Goal: Information Seeking & Learning: Understand process/instructions

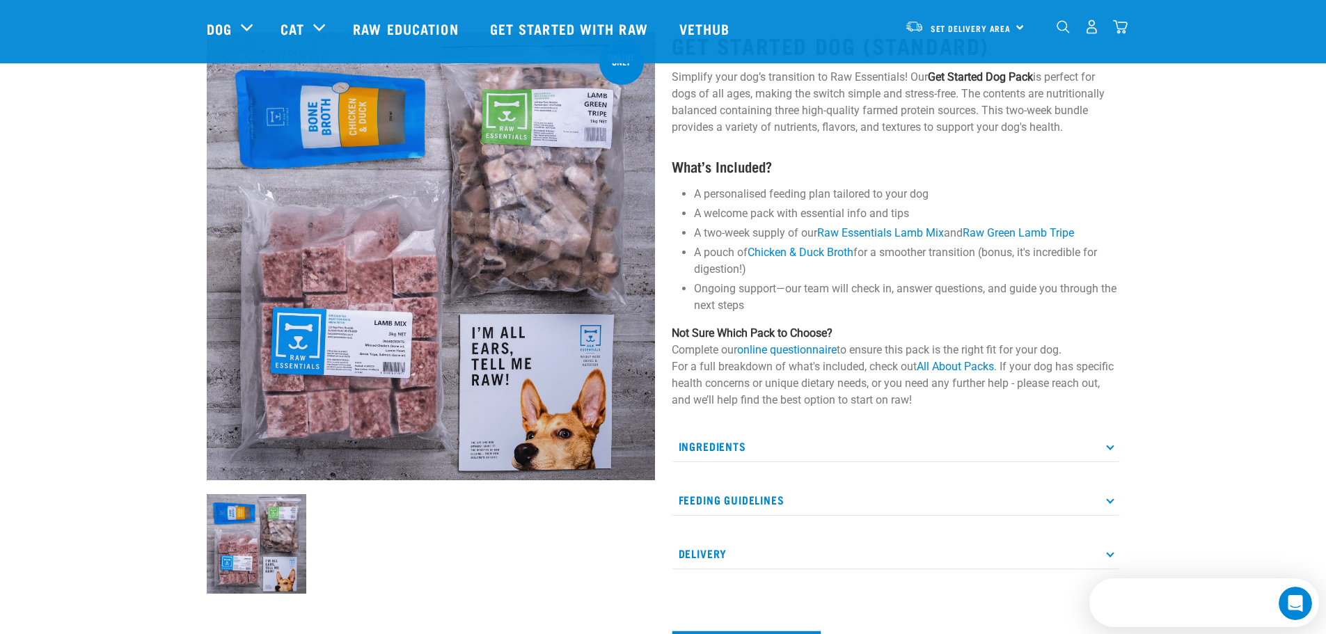
click at [770, 503] on p "Feeding Guidelines" at bounding box center [896, 500] width 448 height 31
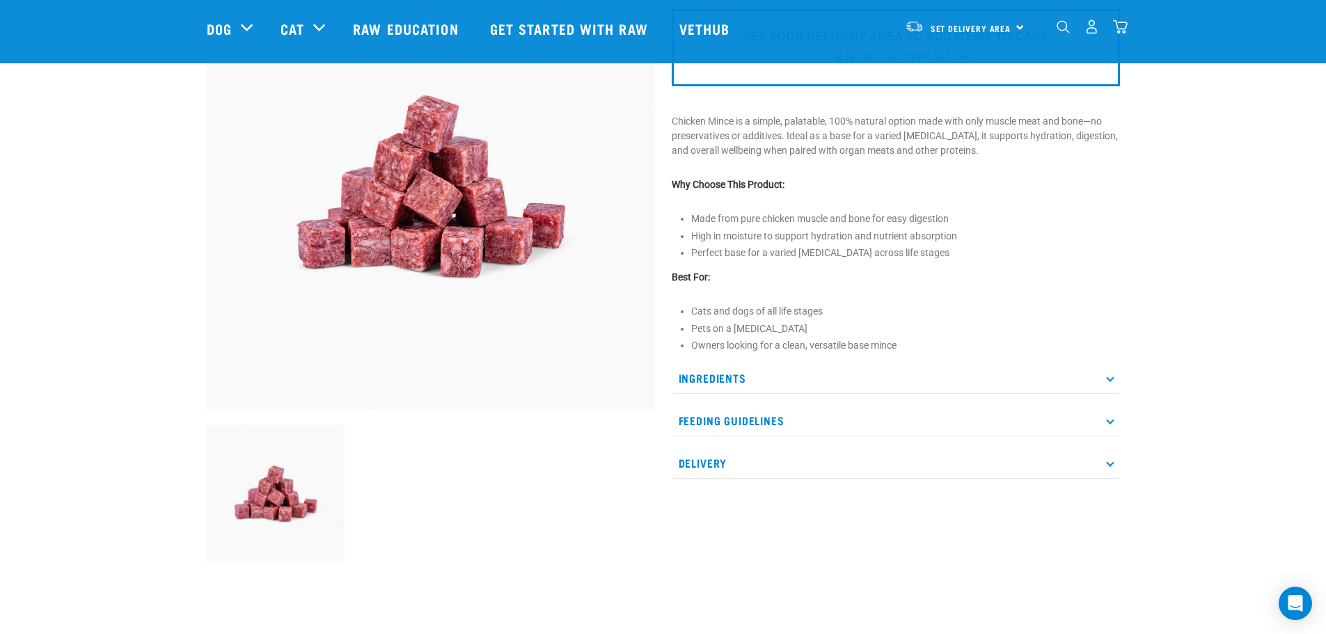
scroll to position [70, 0]
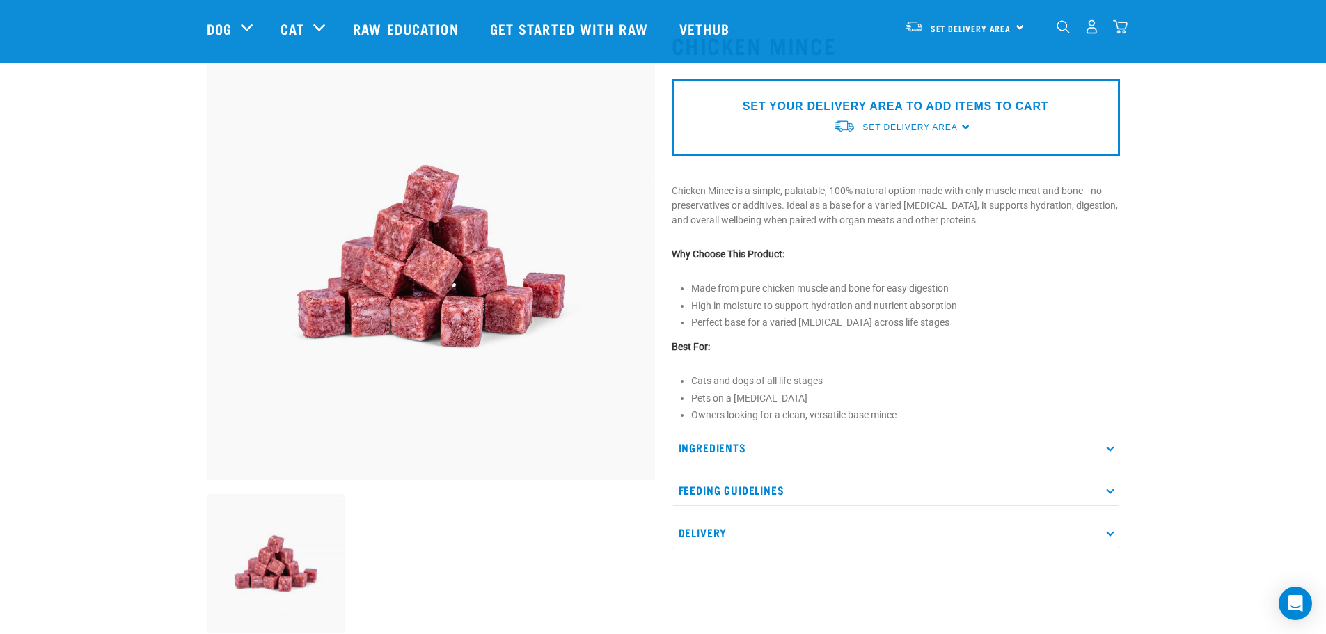
click at [798, 447] on p "Ingredients" at bounding box center [896, 447] width 448 height 31
click at [753, 556] on p "Feeding Guidelines" at bounding box center [896, 571] width 448 height 31
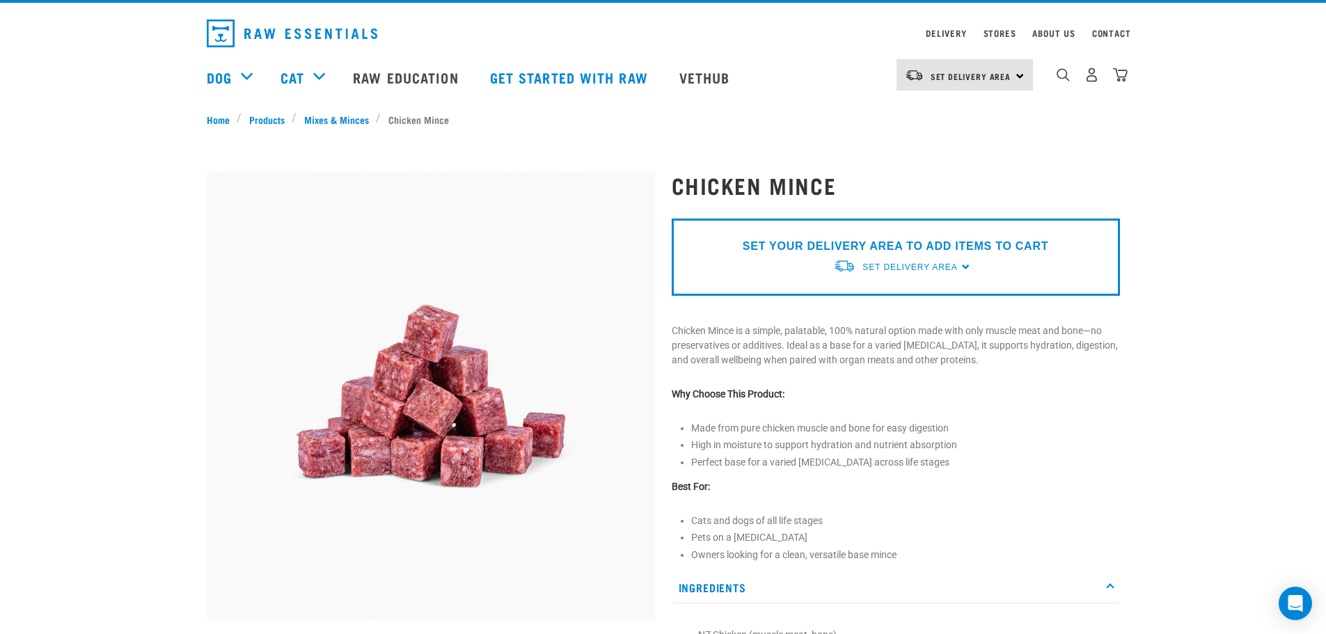
scroll to position [0, 0]
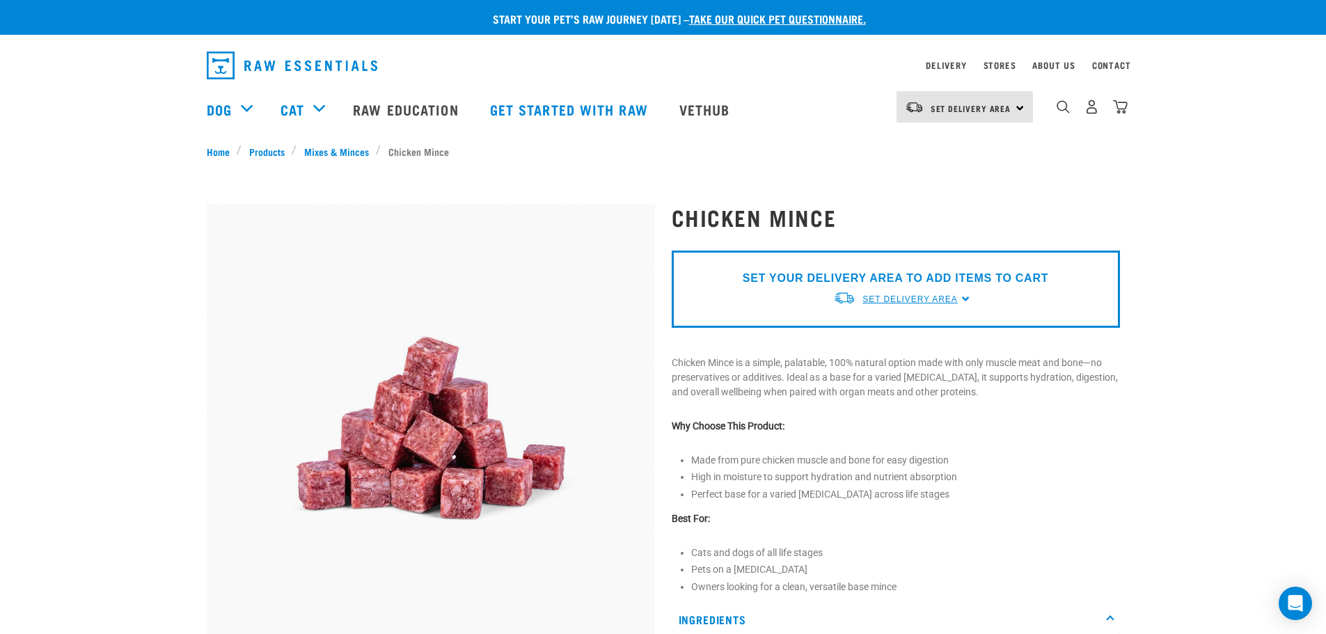
click at [916, 301] on span "Set Delivery Area" at bounding box center [910, 300] width 95 height 10
click at [881, 334] on link "[GEOGRAPHIC_DATA]" at bounding box center [902, 331] width 139 height 23
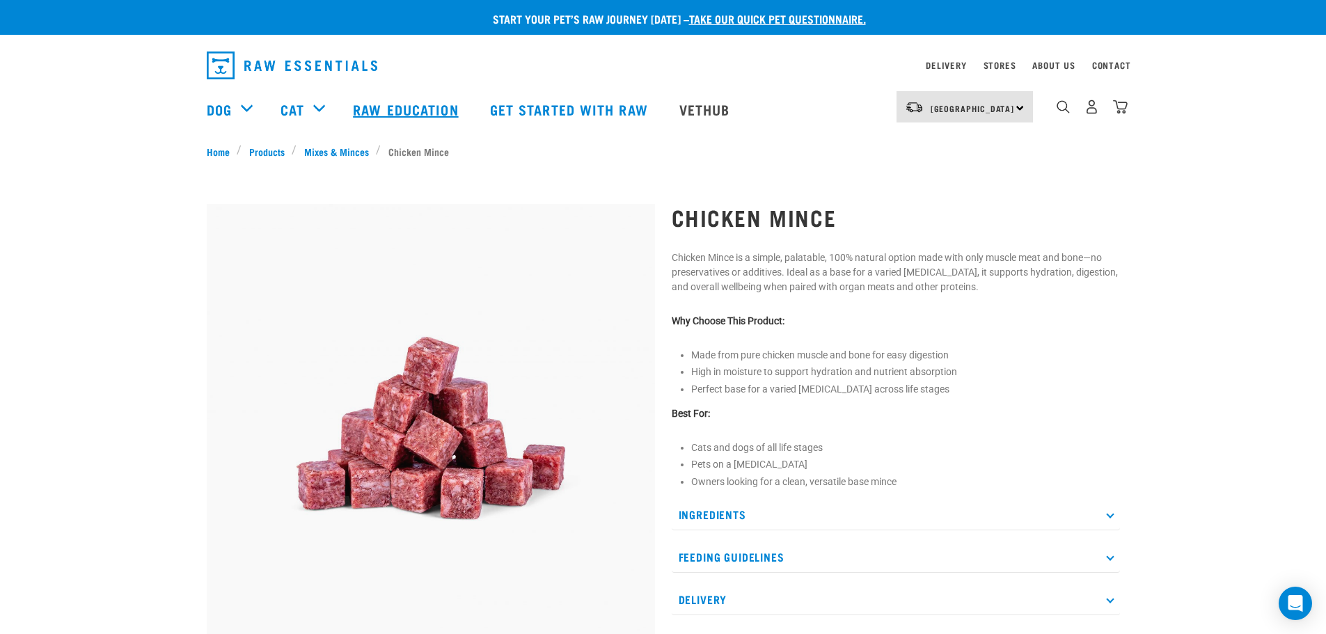
click at [434, 107] on link "Raw Education" at bounding box center [407, 109] width 136 height 56
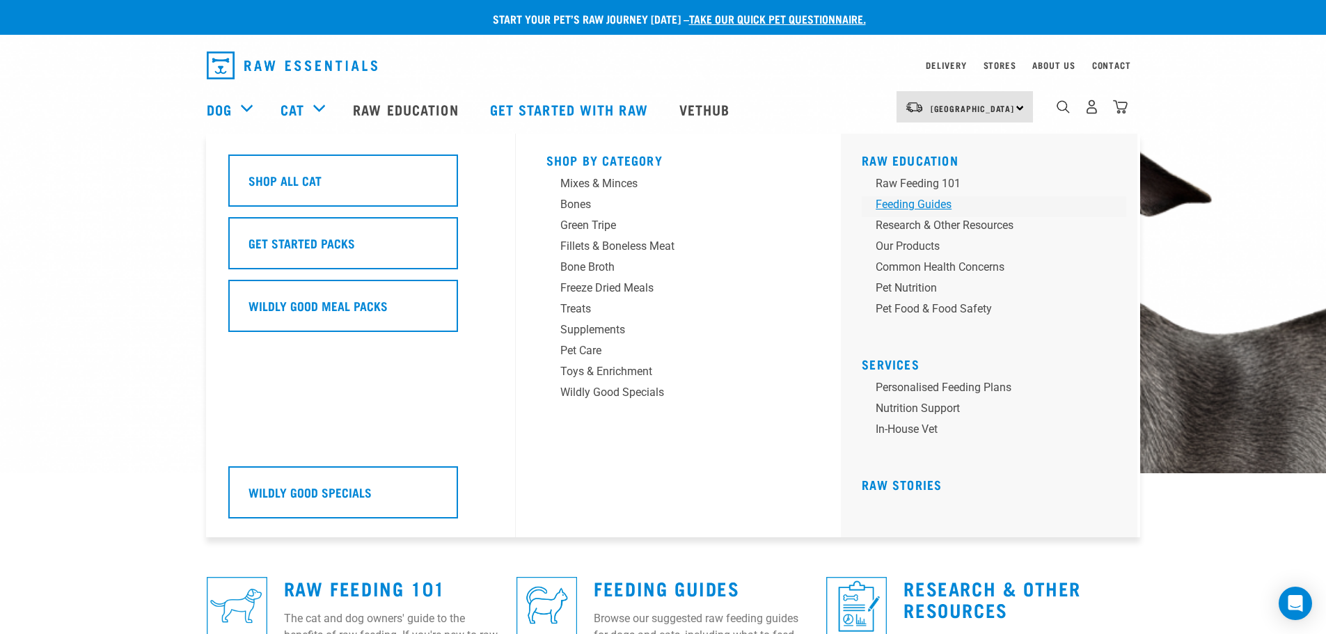
click at [927, 211] on div "Feeding Guides" at bounding box center [984, 204] width 217 height 17
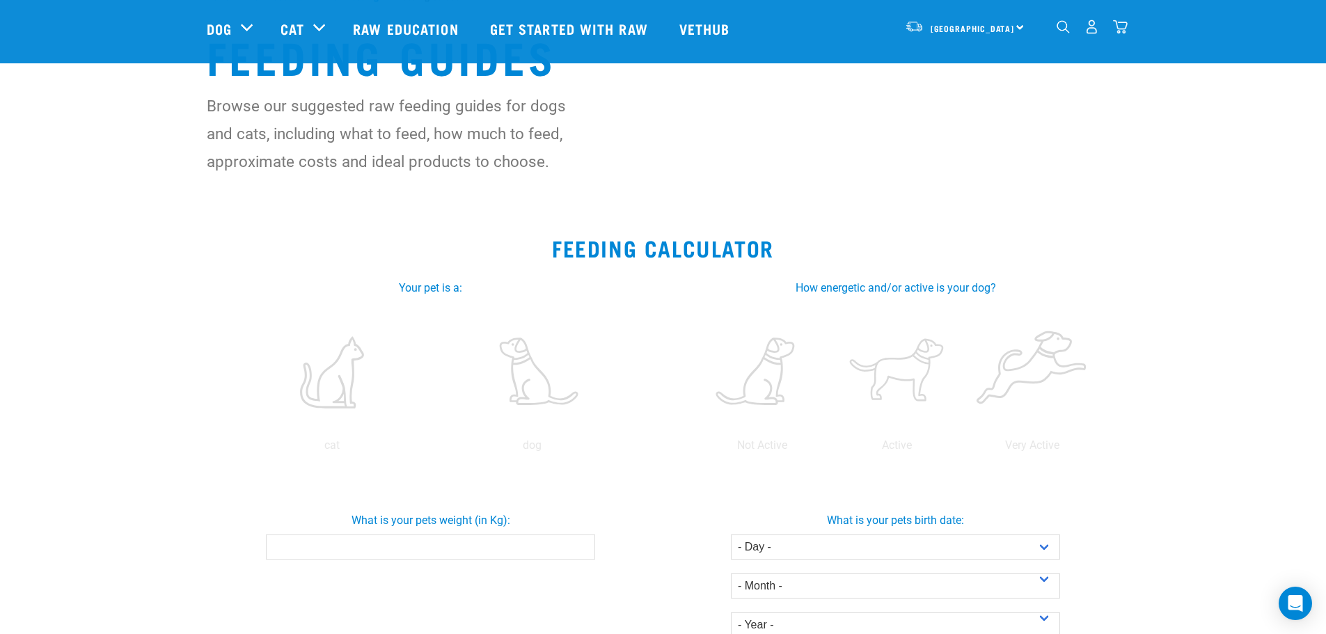
scroll to position [139, 0]
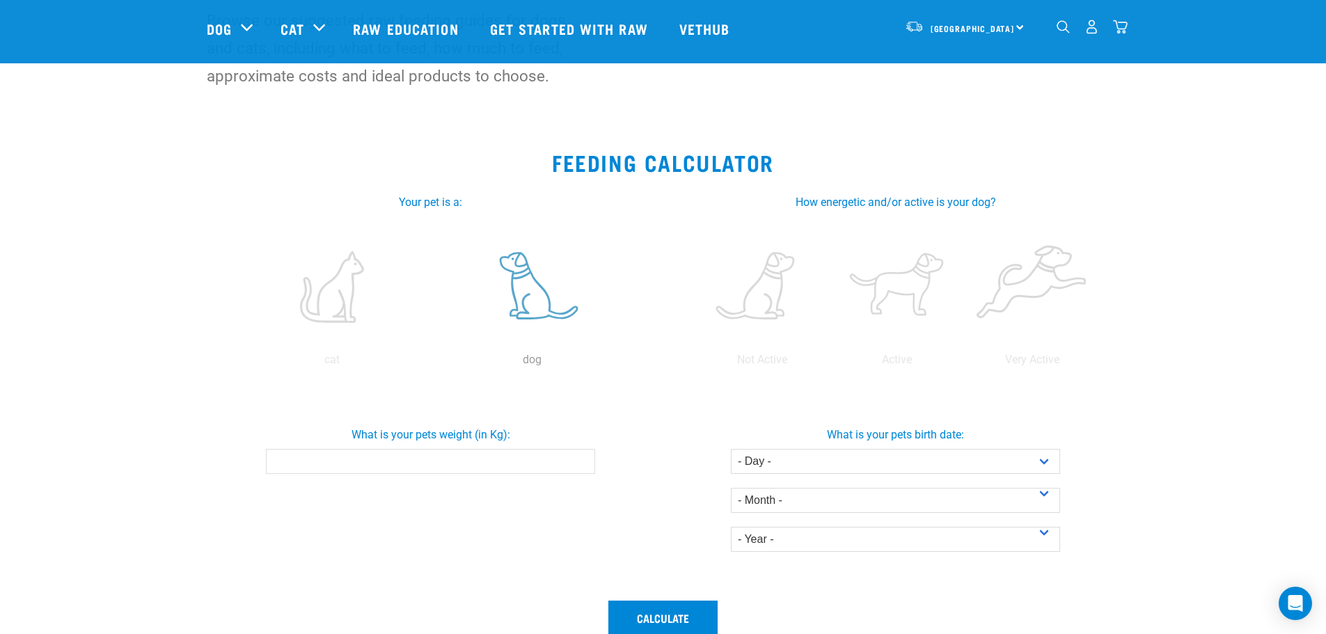
click at [539, 297] on label at bounding box center [532, 287] width 194 height 118
click at [432, 363] on input "radio" at bounding box center [432, 363] width 0 height 0
click at [913, 299] on label at bounding box center [898, 287] width 130 height 118
click at [830, 363] on input "radio" at bounding box center [830, 363] width 0 height 0
click at [467, 471] on input "What is your pets weight (in Kg):" at bounding box center [430, 461] width 329 height 25
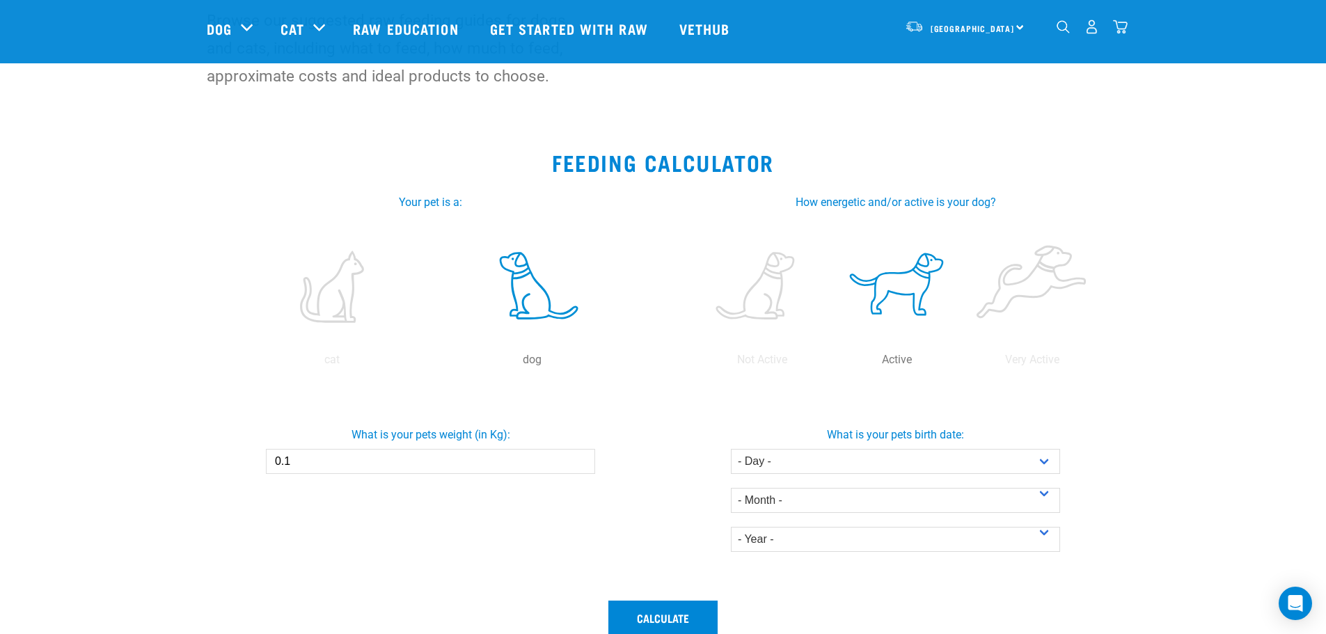
click at [581, 456] on input "0.1" at bounding box center [430, 461] width 329 height 25
click at [584, 457] on input "0.2" at bounding box center [430, 461] width 329 height 25
click at [584, 457] on input "0.3" at bounding box center [430, 461] width 329 height 25
click at [583, 460] on input "0.4" at bounding box center [430, 461] width 329 height 25
click at [581, 460] on input "0.5" at bounding box center [430, 461] width 329 height 25
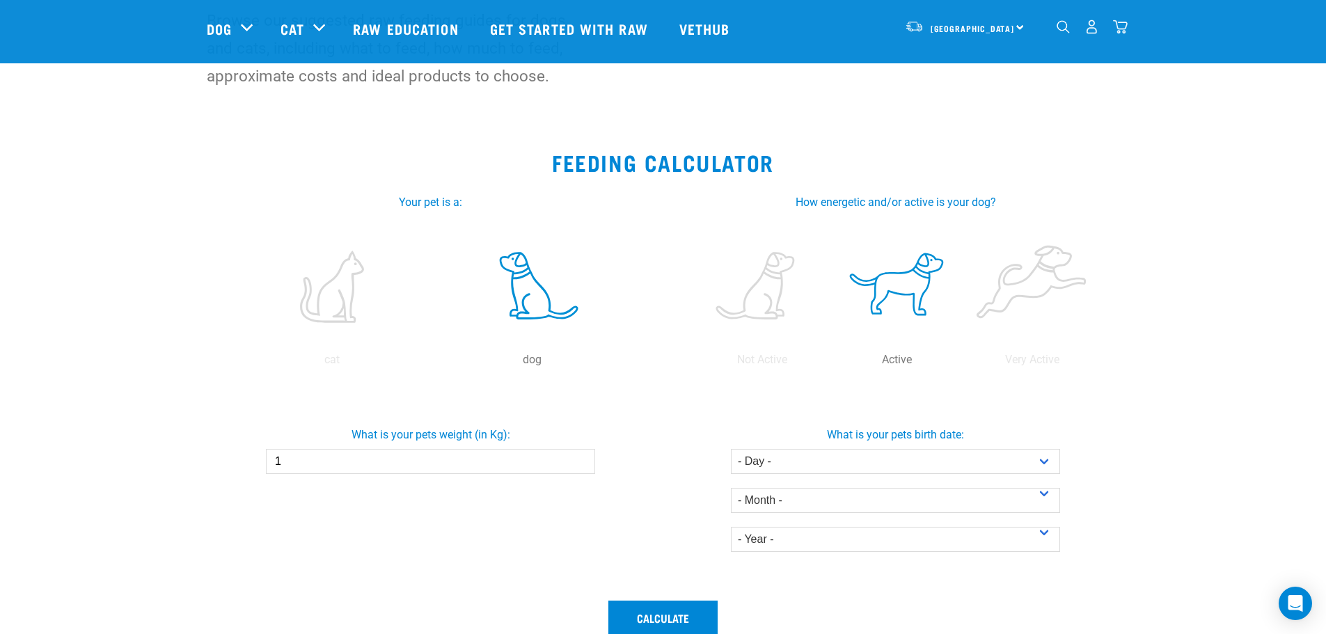
type input "1"
click at [581, 460] on input "1" at bounding box center [430, 461] width 329 height 25
click at [356, 467] on input "1" at bounding box center [430, 461] width 329 height 25
type input "22"
click at [675, 524] on div "What is your pets birth date: - Day - 1 2 3 4 5 6 7 8 9 10 11 12 13 14 15 16 17…" at bounding box center [896, 484] width 471 height 136
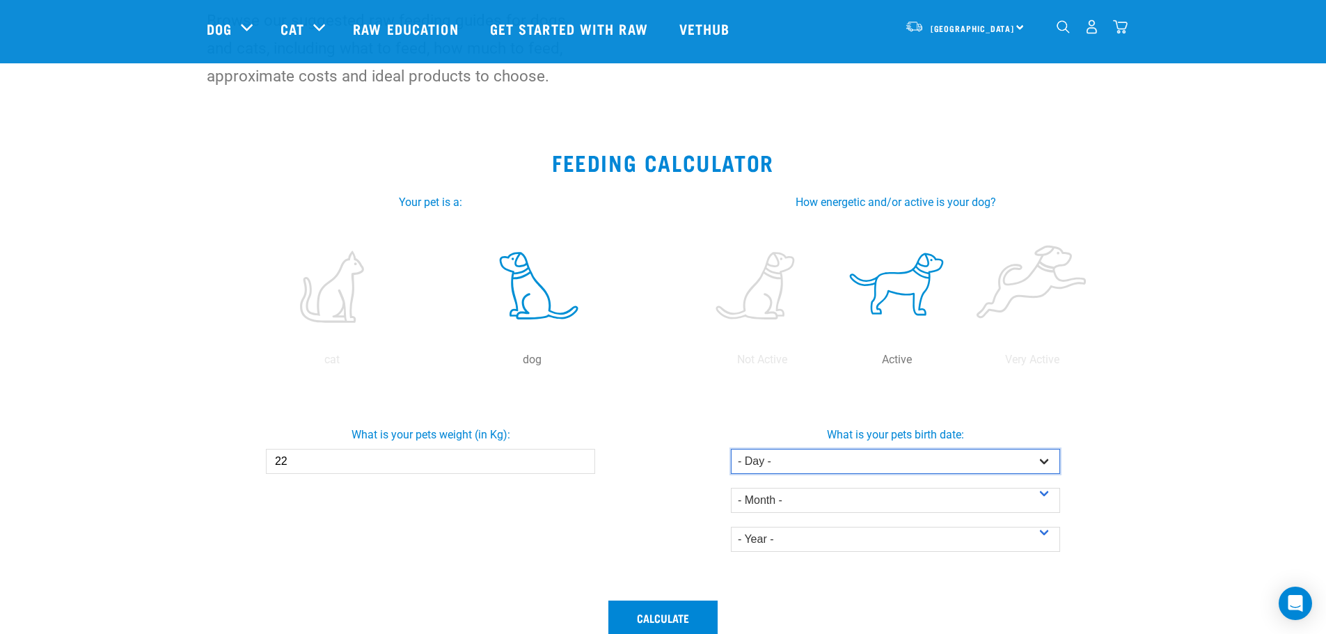
click at [831, 455] on select "- Day - 1 2 3 4 5 6 7 8 9 10 11 12 13 14 15 16 17 18 19 20 21 22 23 24 25 26 27" at bounding box center [895, 461] width 329 height 25
select select "1"
click at [731, 449] on select "- Day - 1 2 3 4 5 6 7 8 9 10 11 12 13 14 15 16 17 18 19 20 21 22 23 24 25 26 27" at bounding box center [895, 461] width 329 height 25
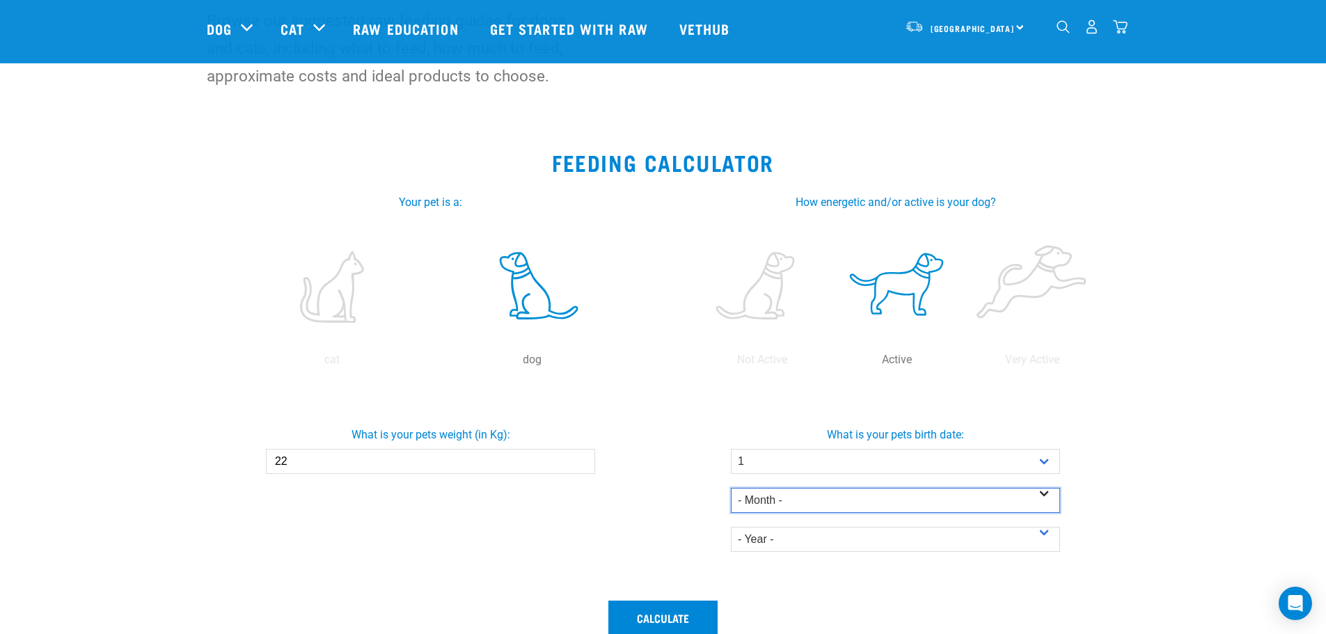
click at [772, 494] on select "- Month - January February March April May June July August September October N…" at bounding box center [895, 500] width 329 height 25
select select "January"
click at [731, 488] on select "- Month - January February March April May June July August September October N…" at bounding box center [895, 500] width 329 height 25
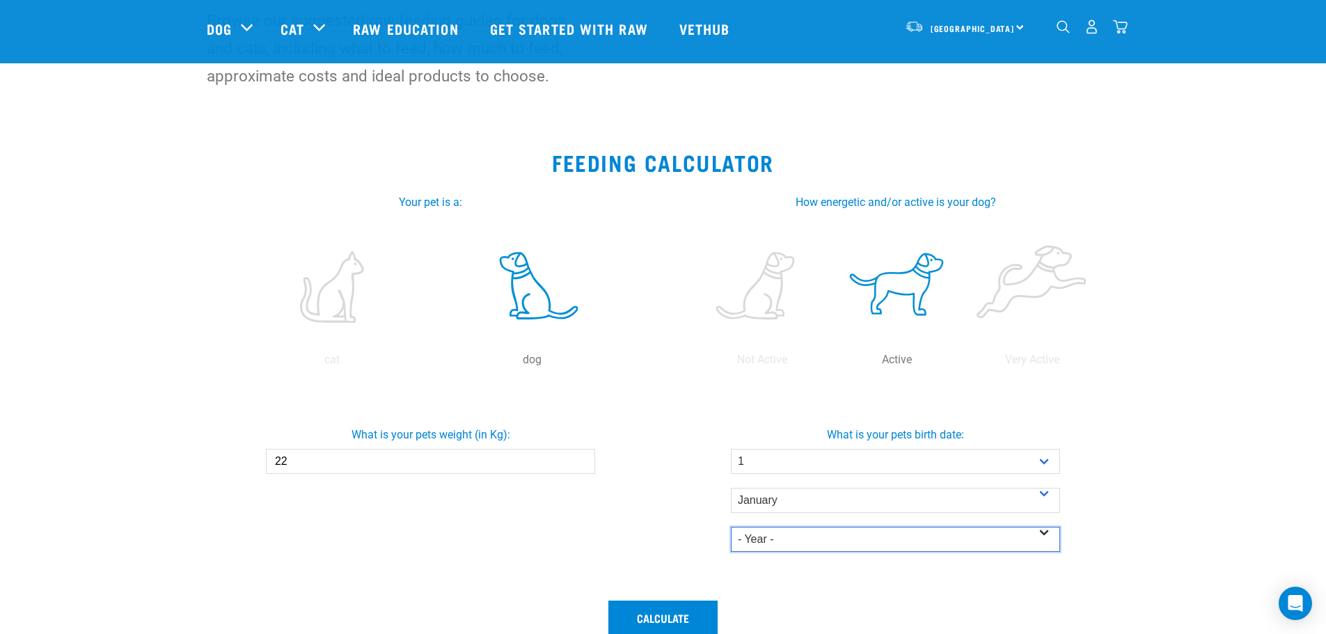
click at [799, 544] on select "- Year - 2025 2024 2023 2022 2021 2020 2019 2018 2017 2016 2015 2014" at bounding box center [895, 539] width 329 height 25
select select "2018"
click at [731, 527] on select "- Year - 2025 2024 2023 2022 2021 2020 2019 2018 2017 2016 2015 2014" at bounding box center [895, 539] width 329 height 25
click at [647, 496] on div "What is your pets weight (in Kg): 22" at bounding box center [430, 488] width 465 height 207
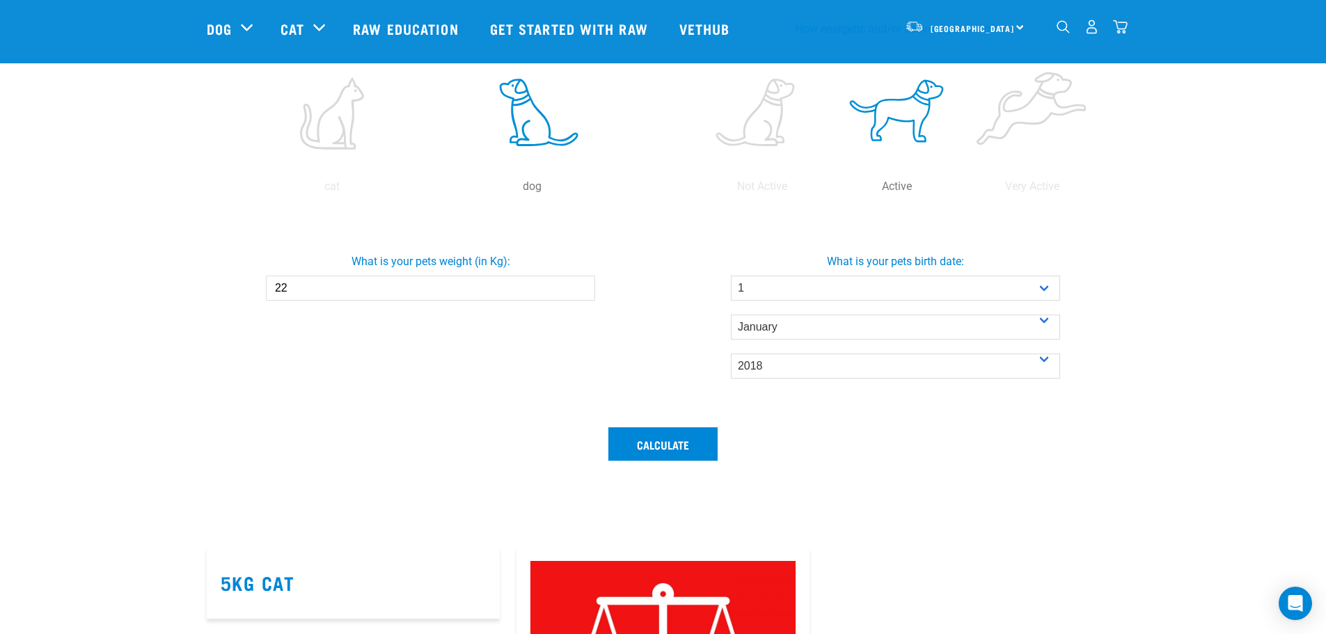
scroll to position [348, 0]
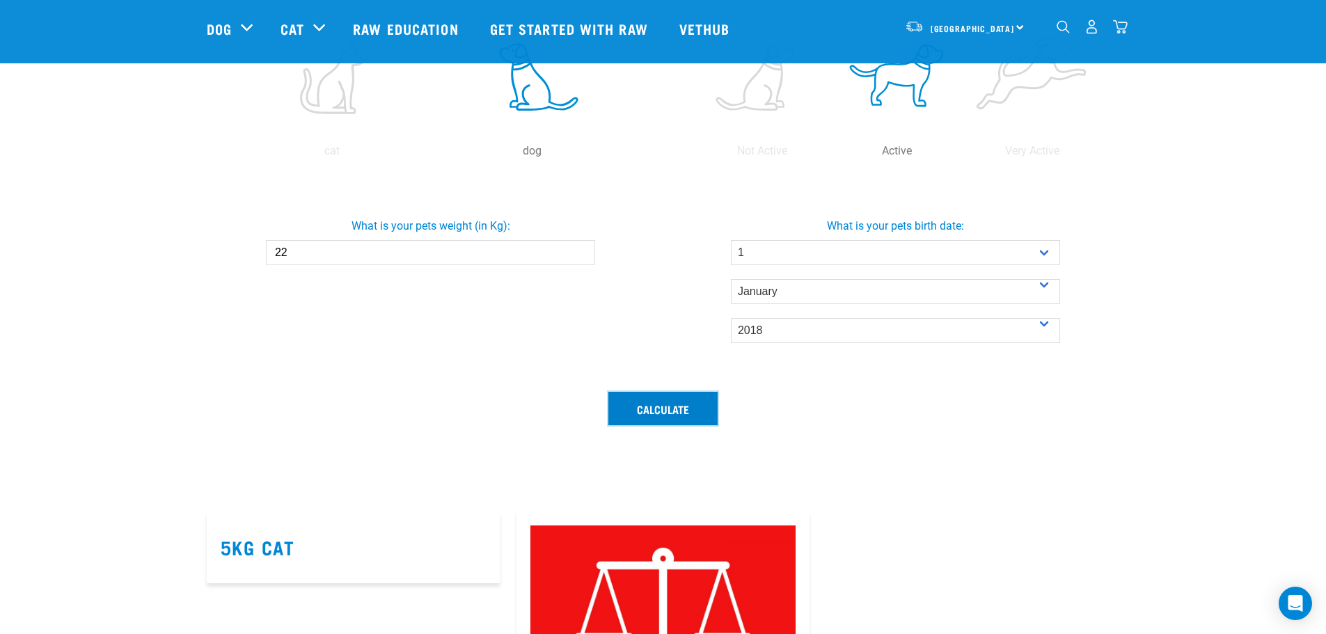
click at [666, 410] on button "Calculate" at bounding box center [663, 408] width 109 height 33
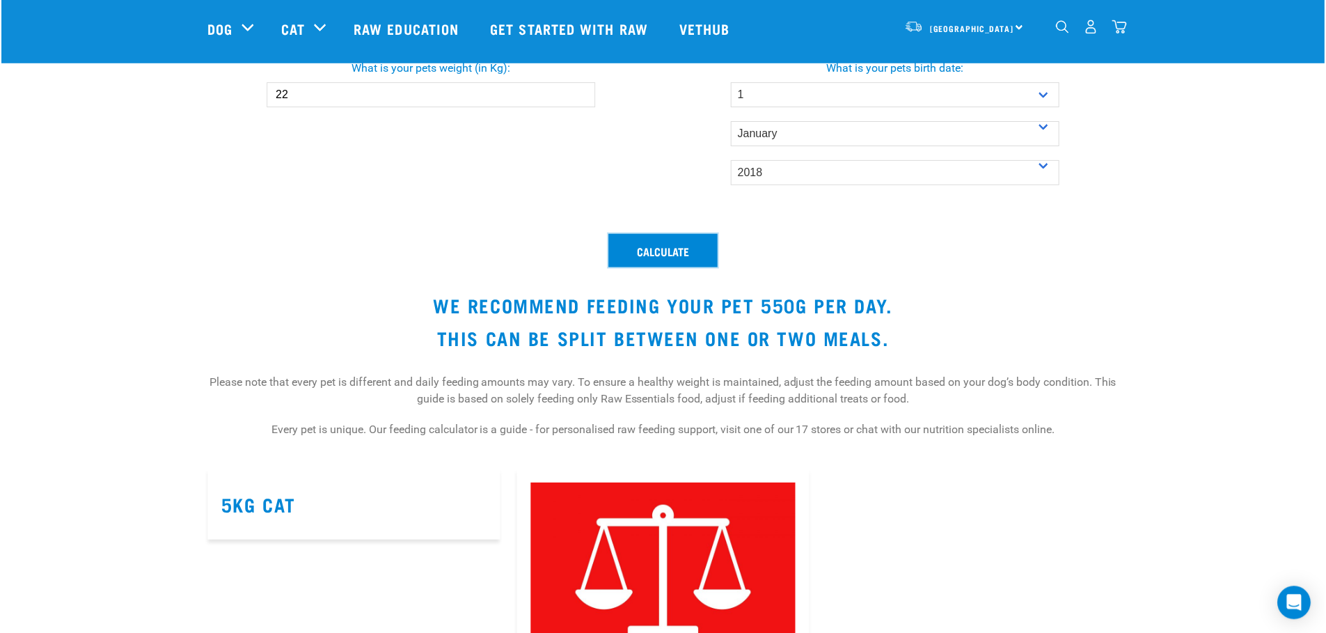
scroll to position [487, 0]
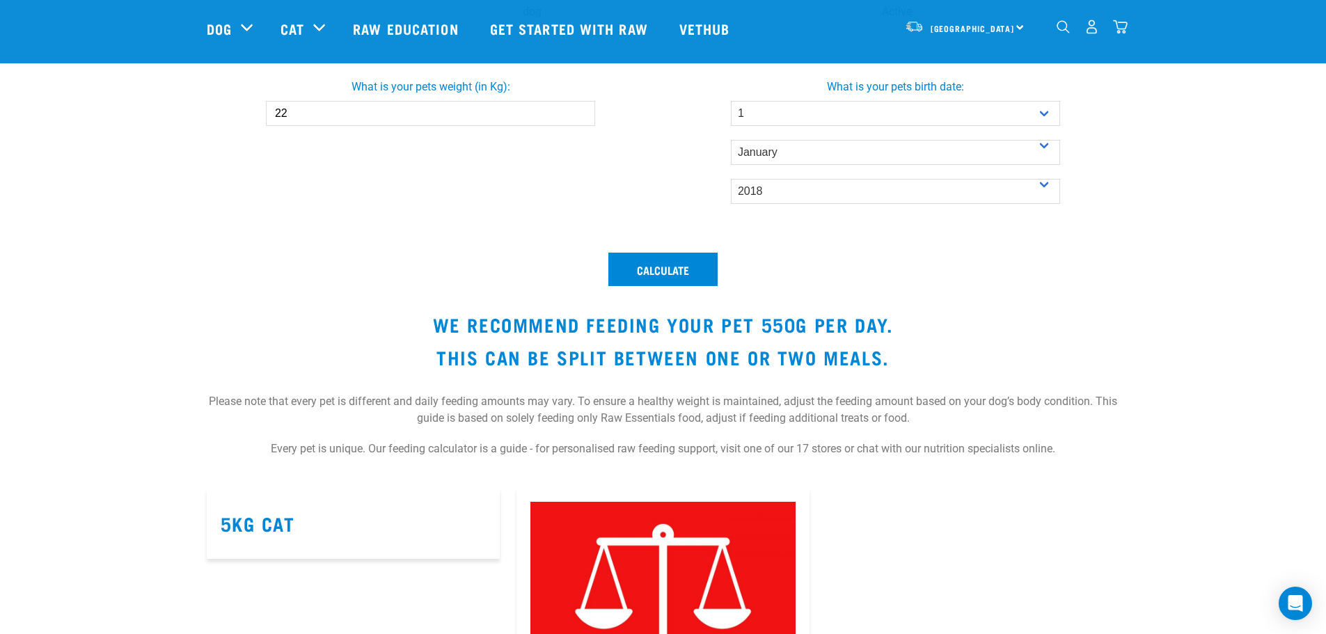
click at [1111, 295] on div "Calculate We recommend feeding your pet 550g per day. This can be split between…" at bounding box center [663, 361] width 930 height 235
